Goal: Information Seeking & Learning: Check status

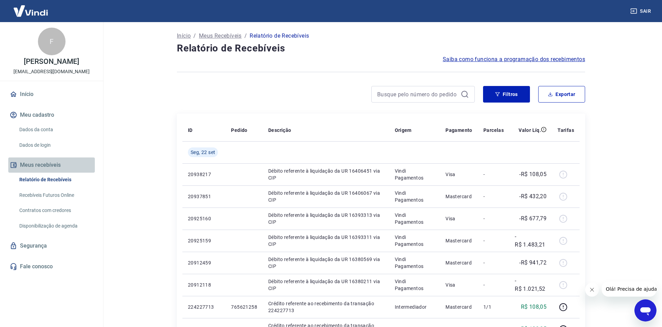
click at [47, 166] on button "Meus recebíveis" at bounding box center [51, 164] width 87 height 15
click at [59, 193] on link "Recebíveis Futuros Online" at bounding box center [56, 195] width 78 height 14
click at [63, 195] on link "Recebíveis Futuros Online" at bounding box center [56, 195] width 78 height 14
click at [31, 129] on link "Dados da conta" at bounding box center [56, 129] width 78 height 14
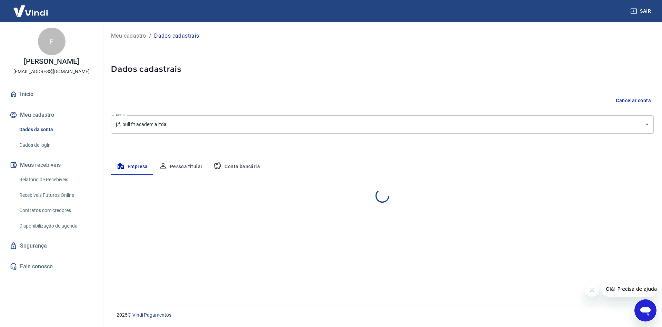
select select "SP"
select select "business"
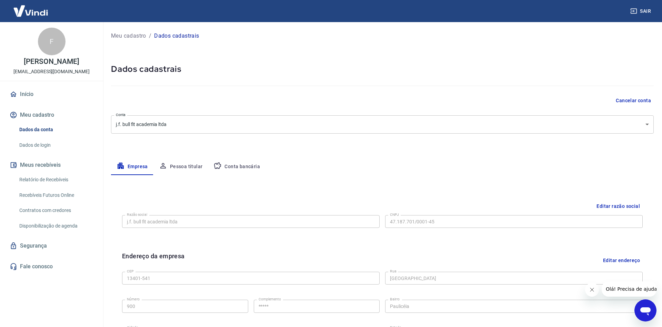
click at [237, 166] on button "Conta bancária" at bounding box center [237, 166] width 58 height 17
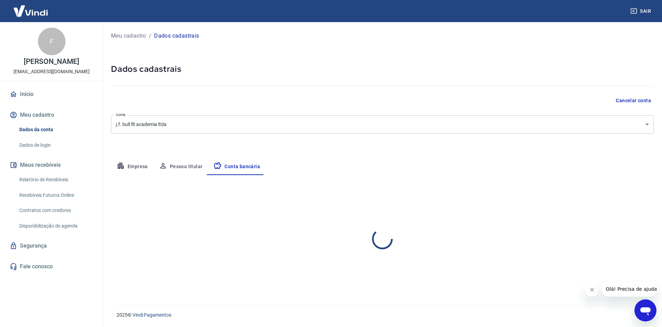
select select "1"
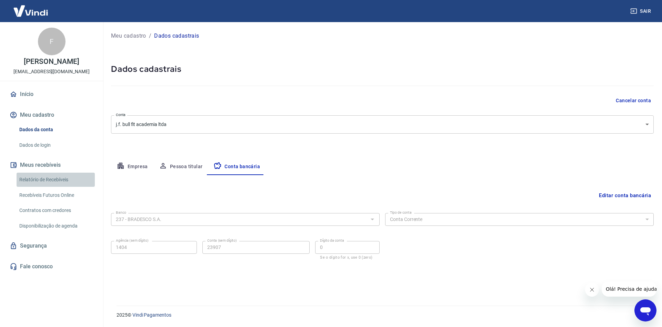
click at [58, 180] on link "Relatório de Recebíveis" at bounding box center [56, 179] width 78 height 14
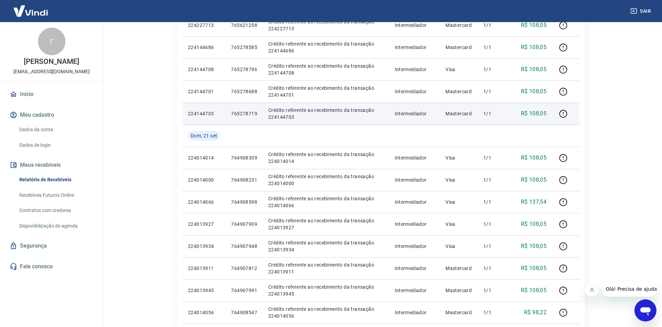
scroll to position [387, 0]
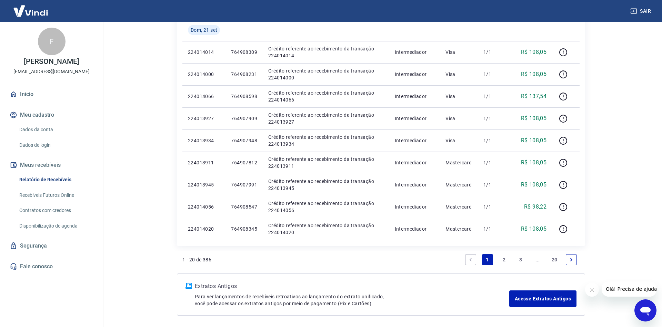
click at [503, 259] on link "2" at bounding box center [504, 259] width 11 height 11
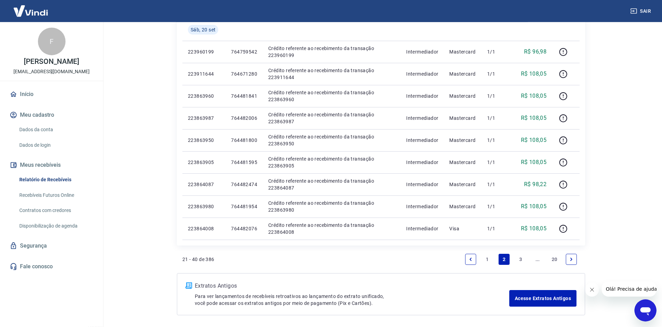
scroll to position [414, 0]
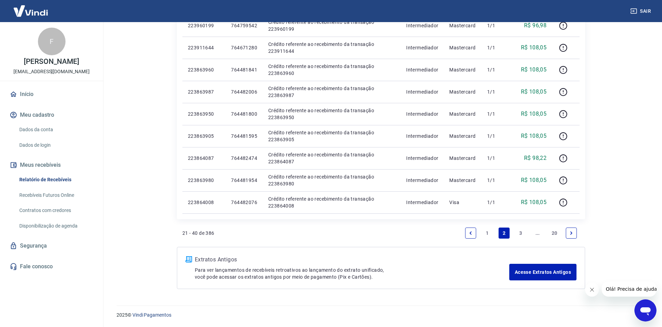
click at [517, 236] on link "3" at bounding box center [521, 232] width 11 height 11
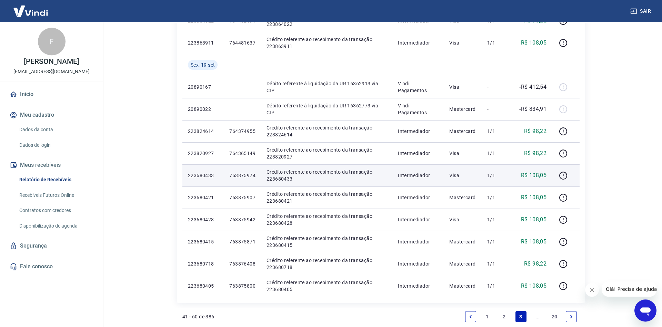
scroll to position [352, 0]
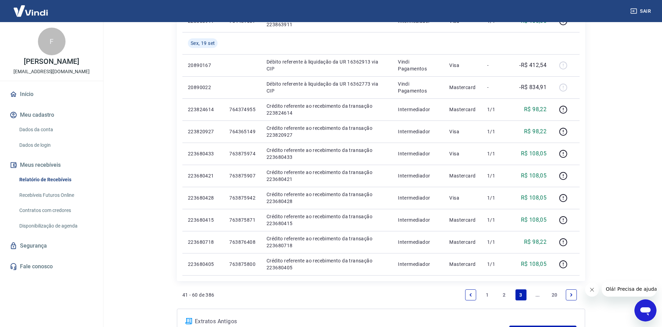
click at [574, 294] on link "Next page" at bounding box center [571, 294] width 11 height 11
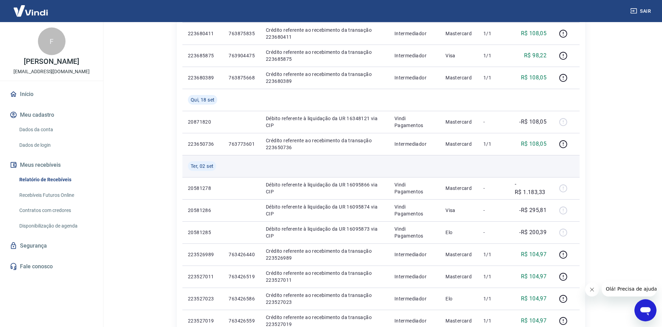
scroll to position [141, 0]
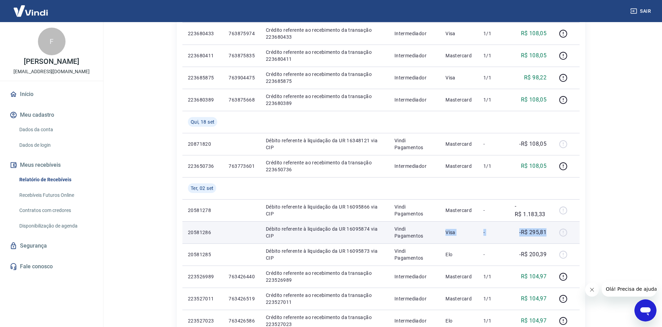
drag, startPoint x: 159, startPoint y: 82, endPoint x: 431, endPoint y: 235, distance: 311.6
click at [431, 186] on main "Início / Meus Recebíveis / Relatório de Recebíveis Relatório de Recebíveis Saib…" at bounding box center [381, 33] width 562 height 305
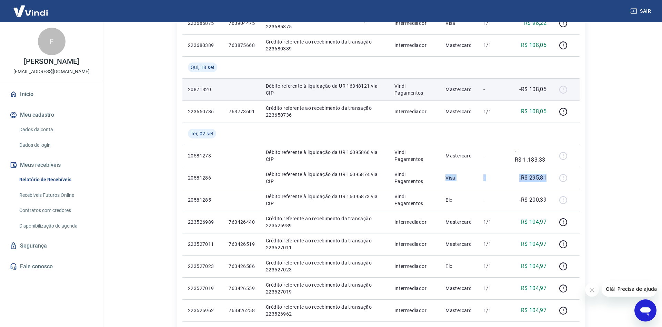
scroll to position [211, 0]
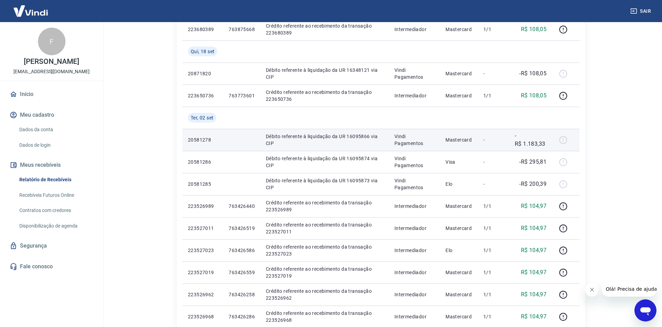
click at [275, 141] on p "Débito referente à liquidação da UR 16095866 via CIP" at bounding box center [325, 140] width 118 height 14
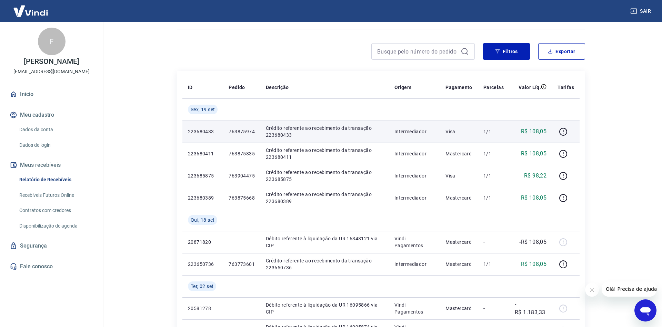
scroll to position [70, 0]
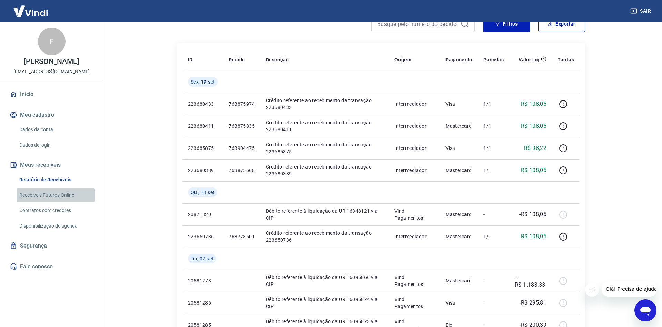
click at [72, 198] on link "Recebíveis Futuros Online" at bounding box center [56, 195] width 78 height 14
